Goal: Check status: Check status

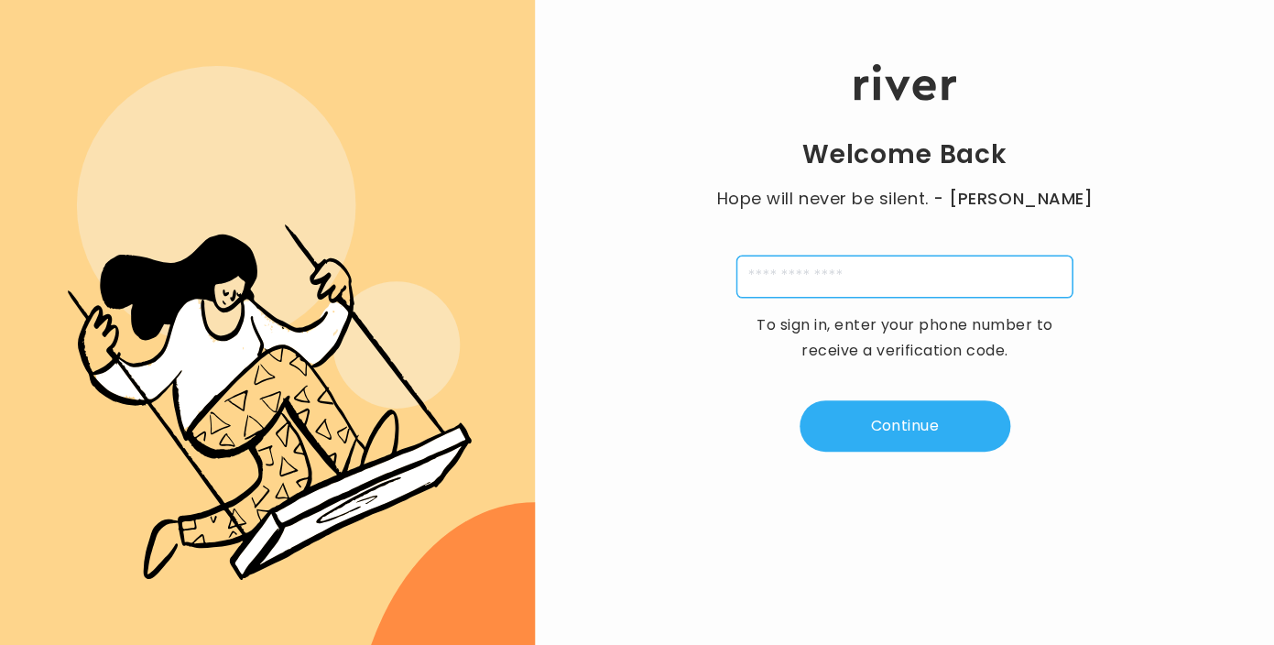
click at [855, 287] on input "tel" at bounding box center [904, 277] width 336 height 42
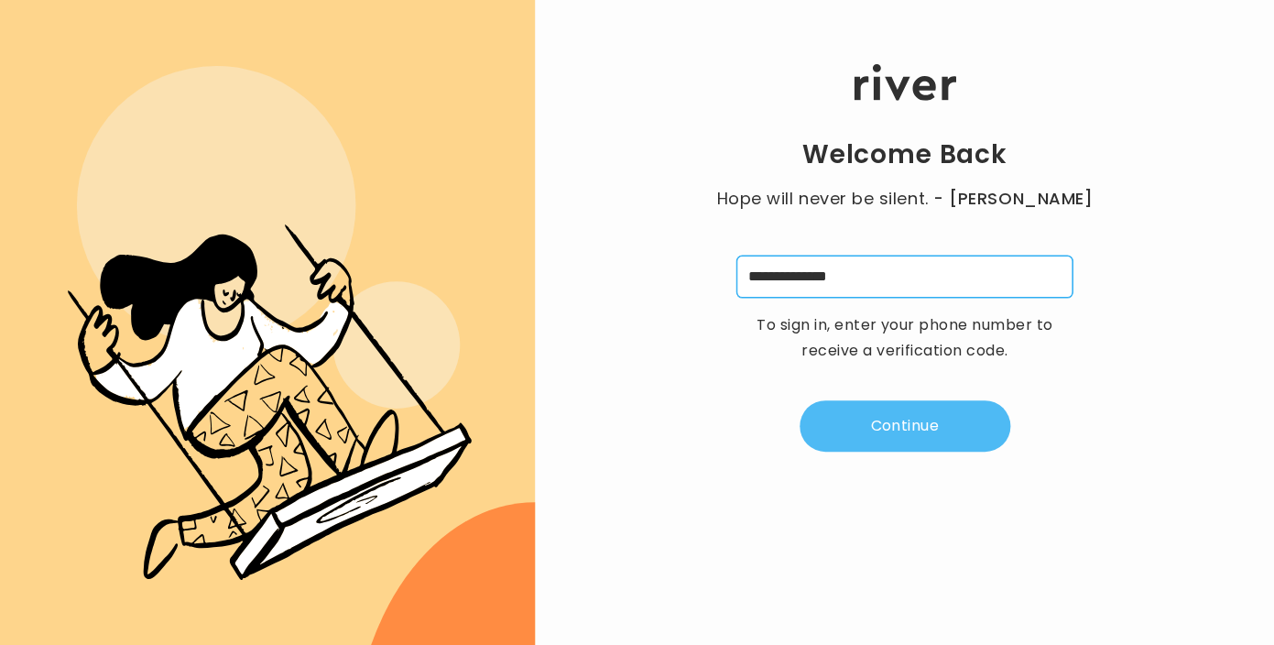
type input "**********"
click at [962, 432] on button "Continue" at bounding box center [905, 425] width 211 height 51
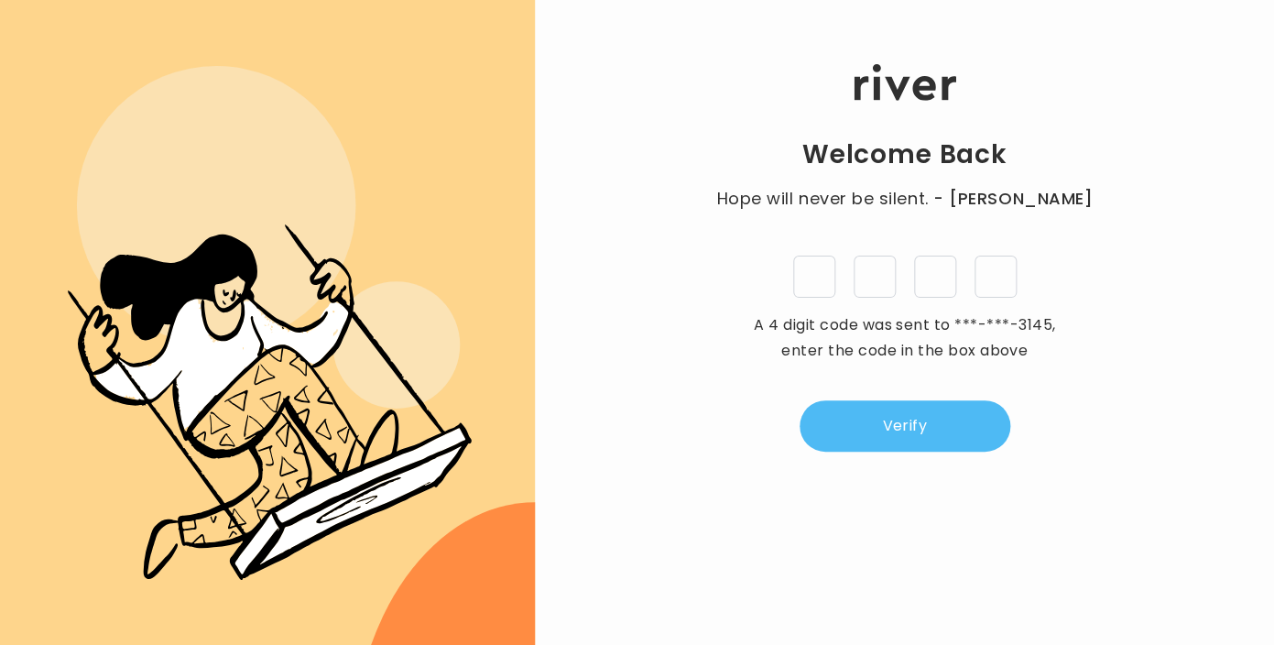
type input "*"
click at [951, 432] on button "Verify" at bounding box center [905, 425] width 211 height 51
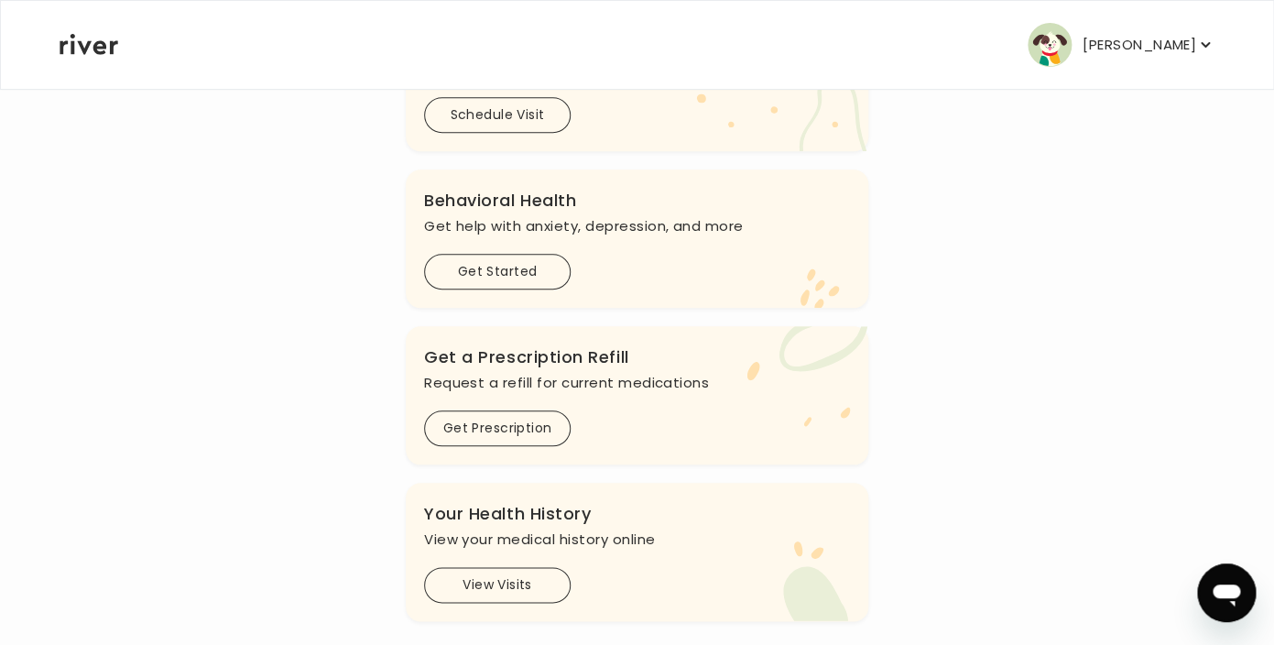
scroll to position [493, 0]
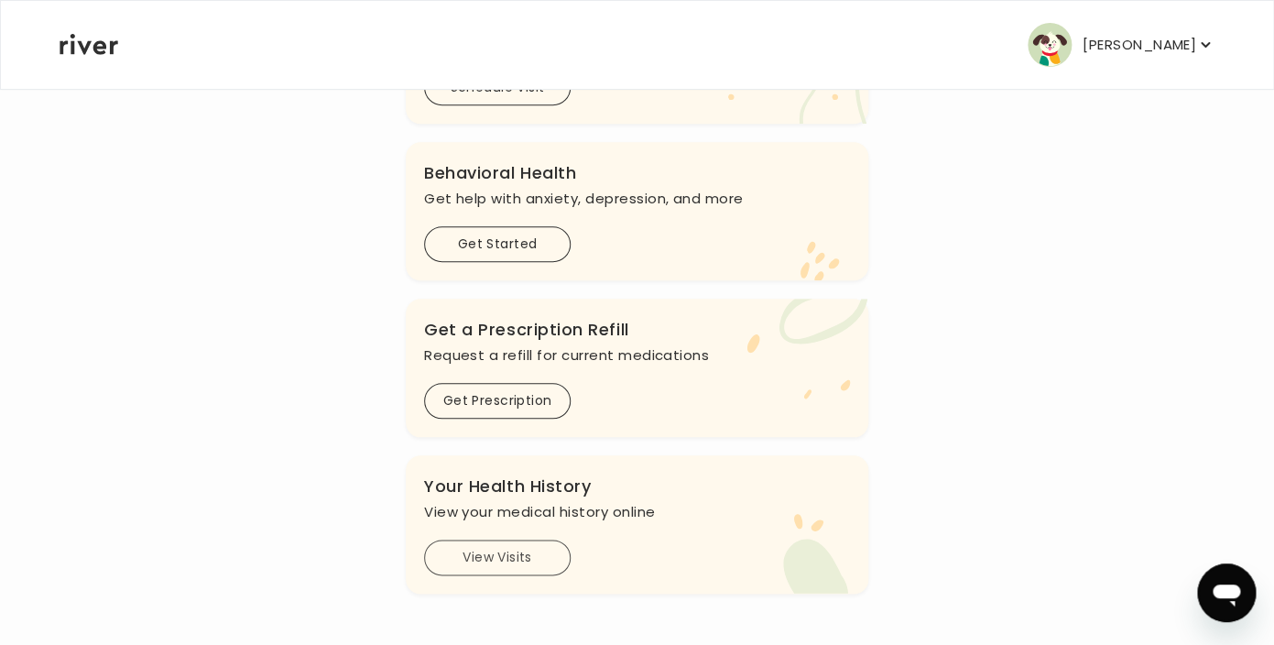
click at [538, 568] on button "View Visits" at bounding box center [497, 557] width 147 height 36
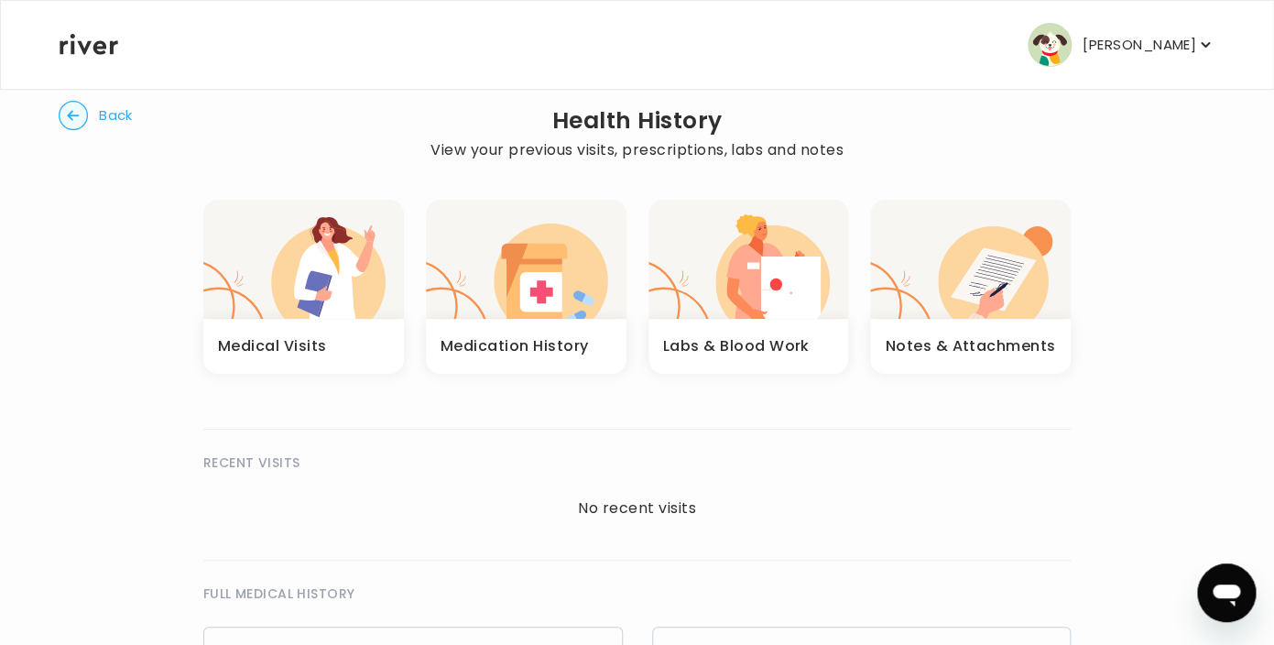
scroll to position [27, 0]
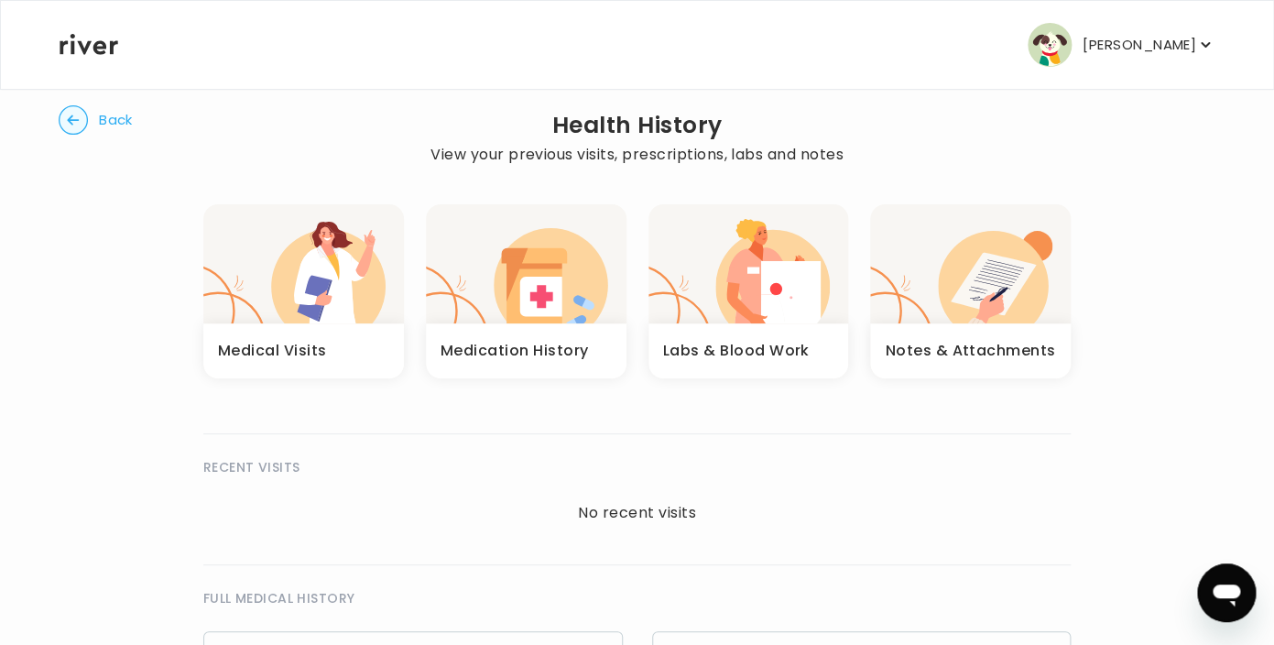
drag, startPoint x: 80, startPoint y: 125, endPoint x: 856, endPoint y: 278, distance: 791.8
click at [799, 338] on h3 "Labs & Blood Work" at bounding box center [736, 351] width 147 height 26
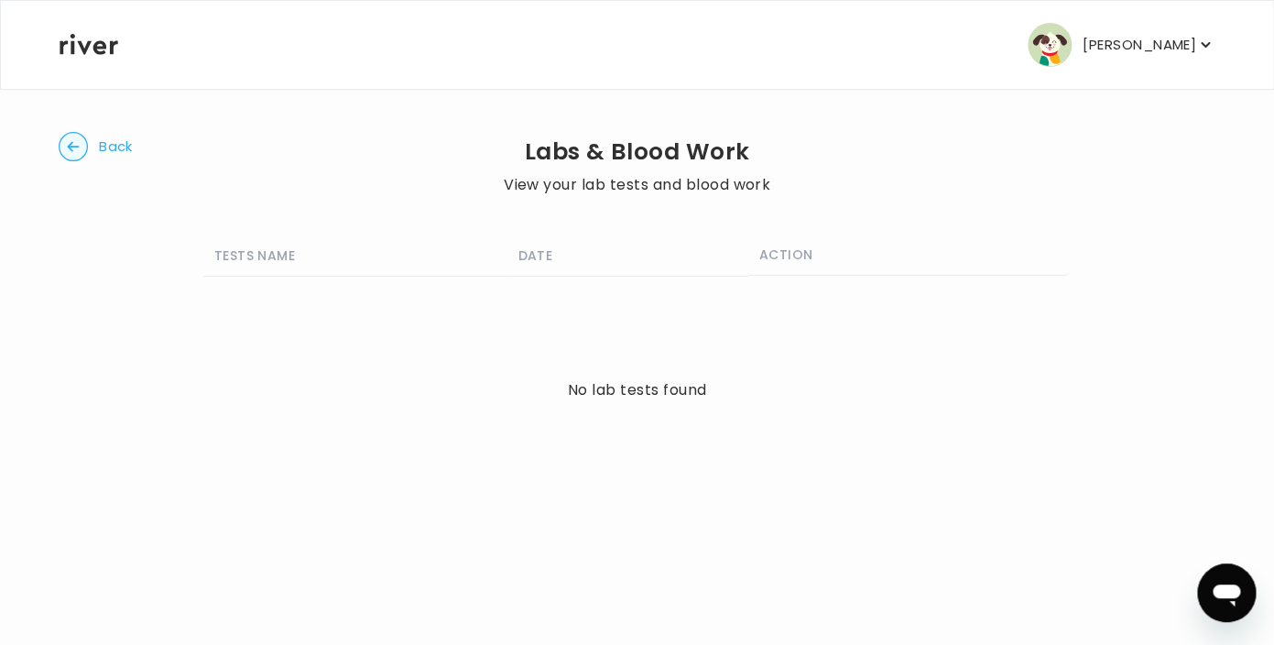
click at [71, 154] on circle "button" at bounding box center [74, 147] width 28 height 28
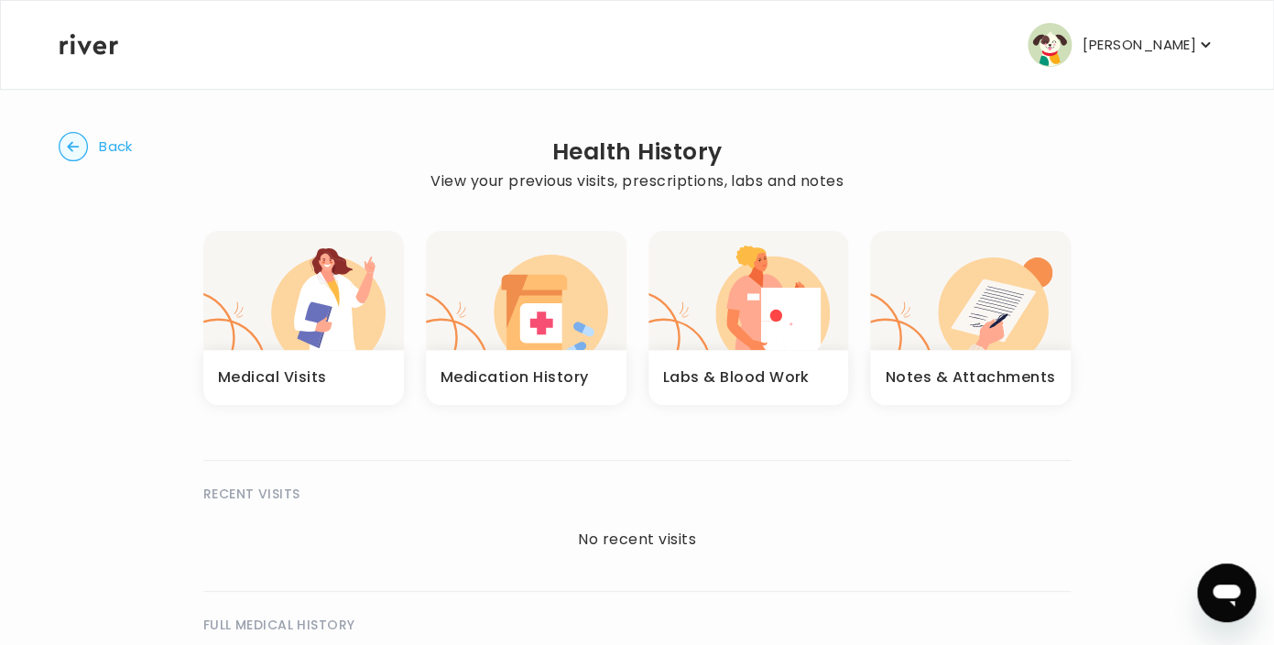
click at [71, 154] on circle "button" at bounding box center [74, 147] width 28 height 28
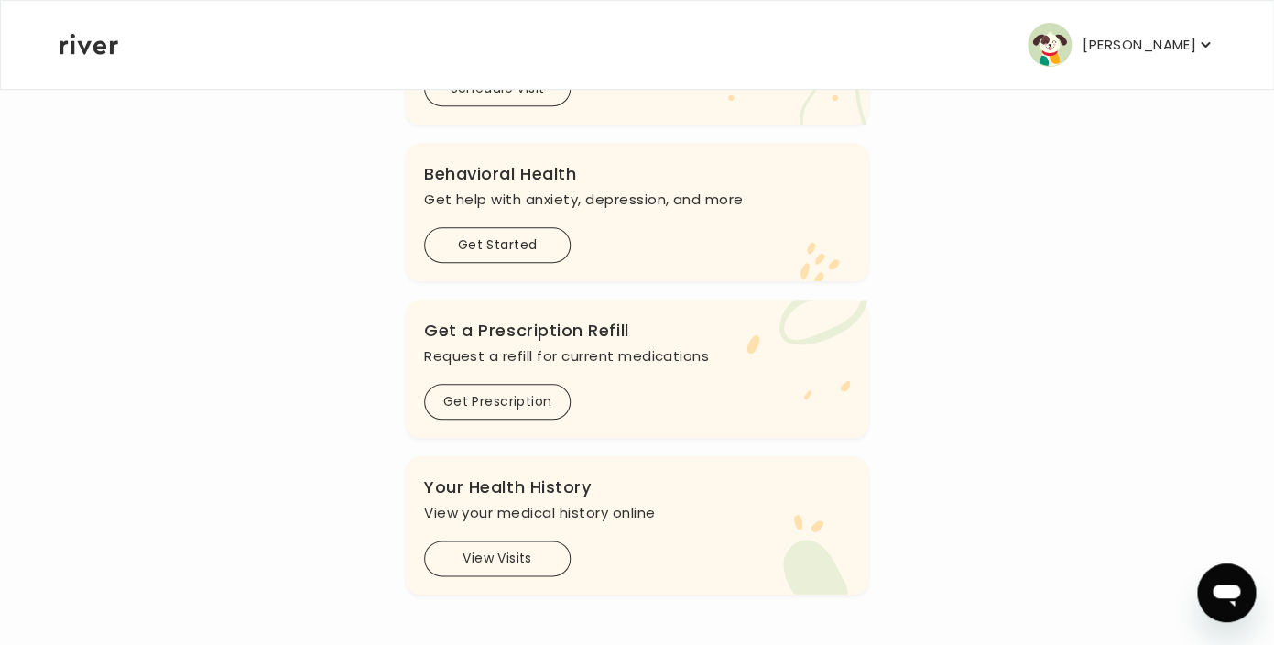
scroll to position [493, 0]
click at [491, 561] on button "View Visits" at bounding box center [497, 557] width 147 height 36
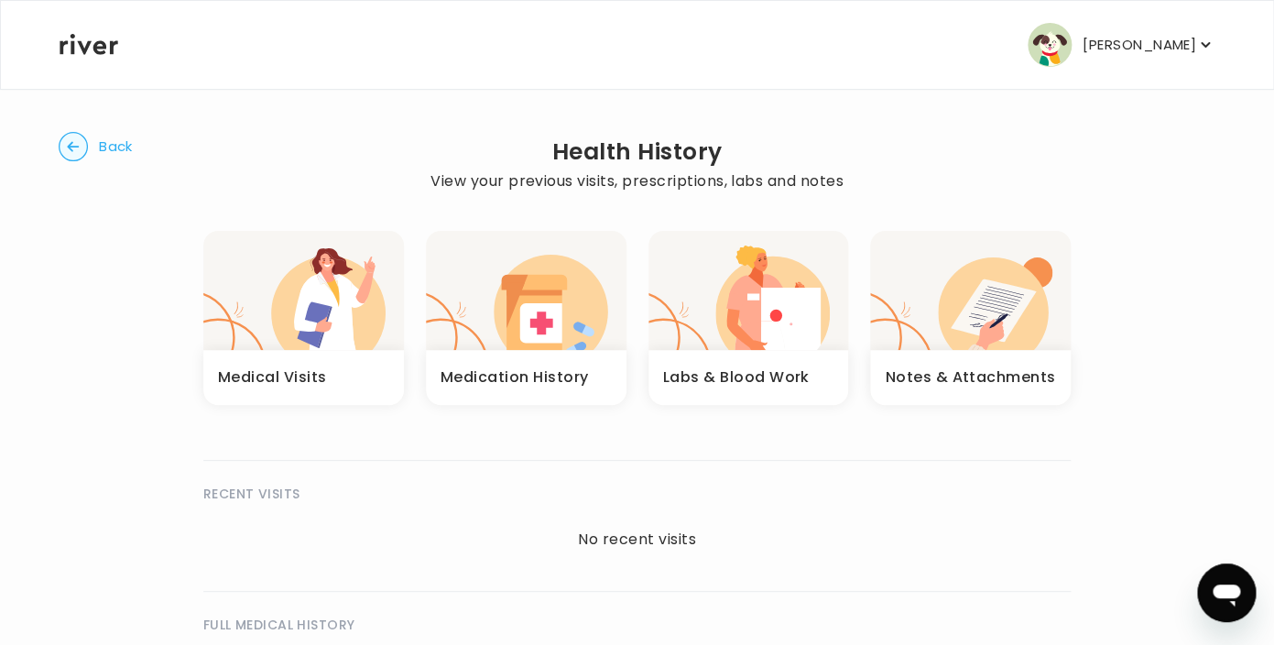
click at [89, 133] on button "Back" at bounding box center [96, 146] width 74 height 29
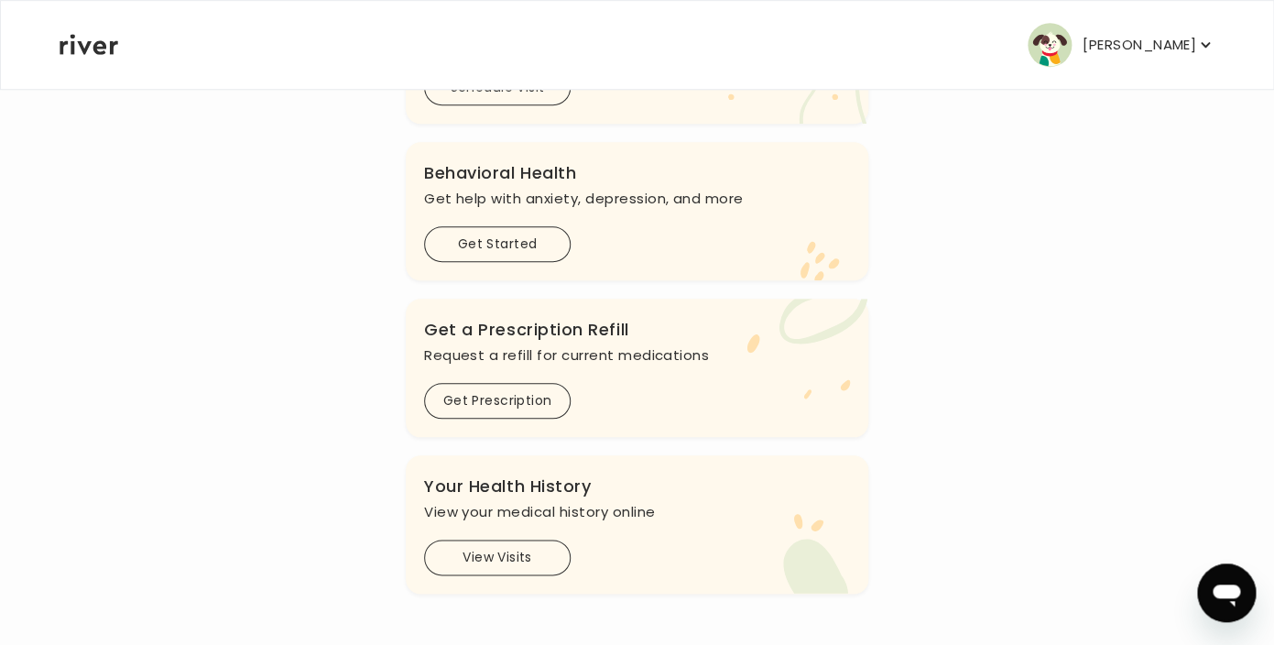
scroll to position [493, 0]
